Goal: Task Accomplishment & Management: Manage account settings

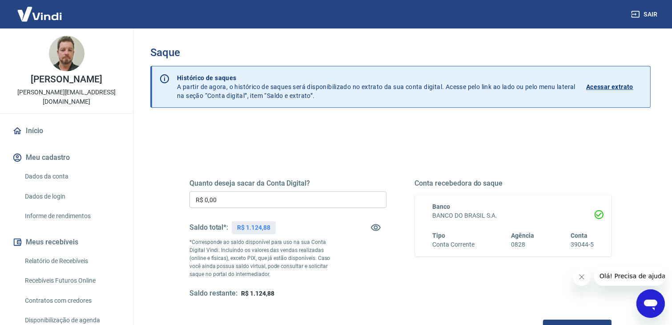
click at [242, 201] on input "R$ 0,00" at bounding box center [287, 199] width 197 height 16
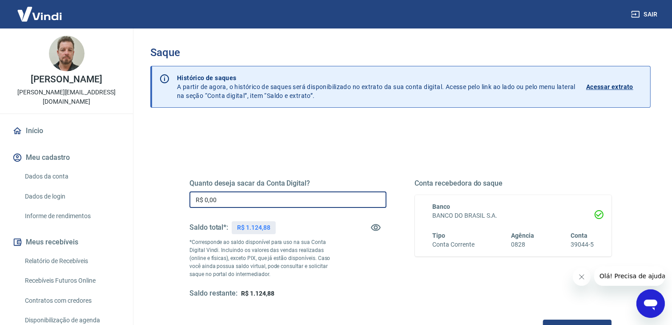
drag, startPoint x: 242, startPoint y: 201, endPoint x: 155, endPoint y: 202, distance: 87.2
click at [155, 201] on div "Quanto deseja sacar da Conta Digital? R$ 0,00 ​ Saldo total*: R$ 1.124,88 *Corr…" at bounding box center [400, 281] width 500 height 318
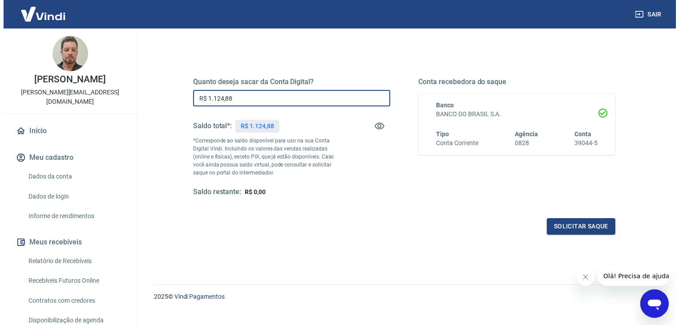
scroll to position [114, 0]
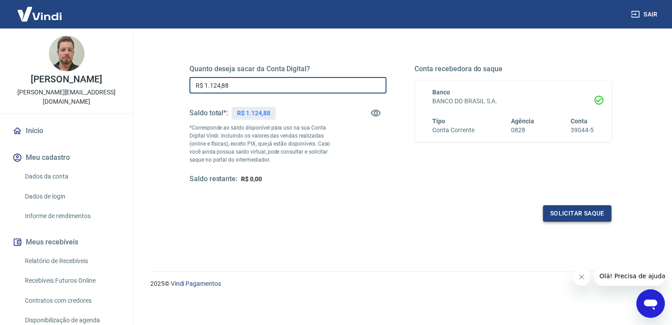
type input "R$ 1.124,88"
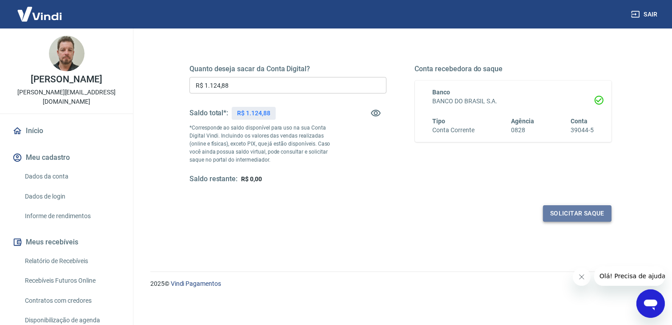
click at [575, 217] on button "Solicitar saque" at bounding box center [577, 213] width 68 height 16
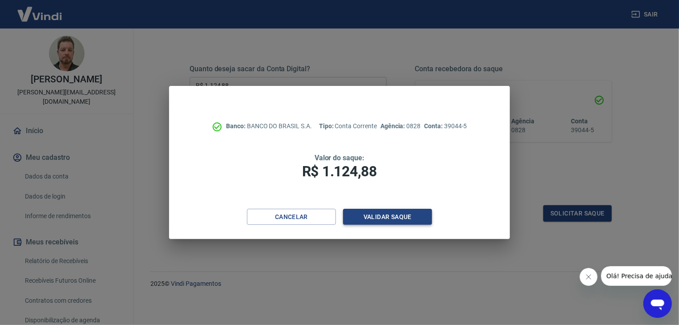
click at [383, 216] on button "Validar saque" at bounding box center [387, 217] width 89 height 16
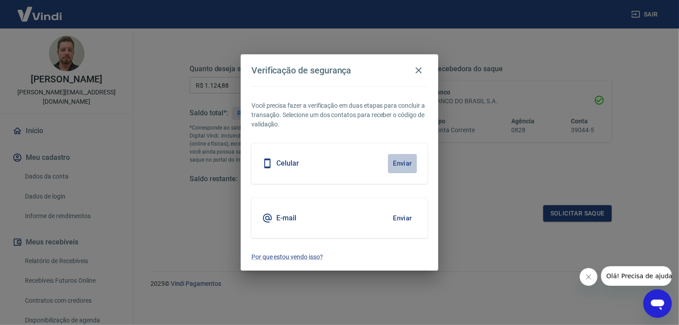
click at [404, 165] on button "Enviar" at bounding box center [402, 163] width 29 height 19
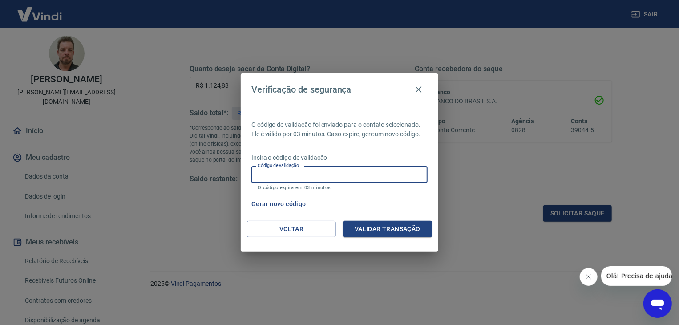
click at [353, 177] on input "Código de validação" at bounding box center [339, 174] width 176 height 16
type input "898847"
click at [407, 227] on button "Validar transação" at bounding box center [387, 229] width 89 height 16
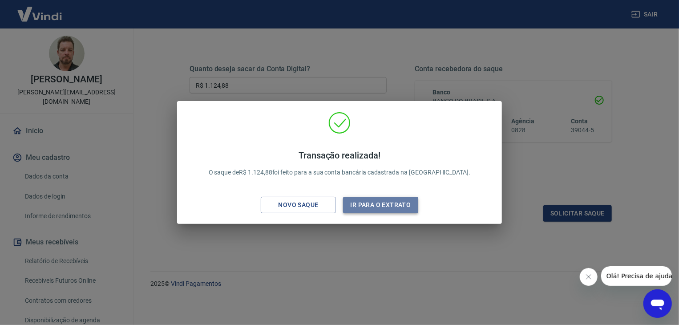
click at [382, 203] on button "Ir para o extrato" at bounding box center [380, 205] width 75 height 16
